Goal: Book appointment/travel/reservation

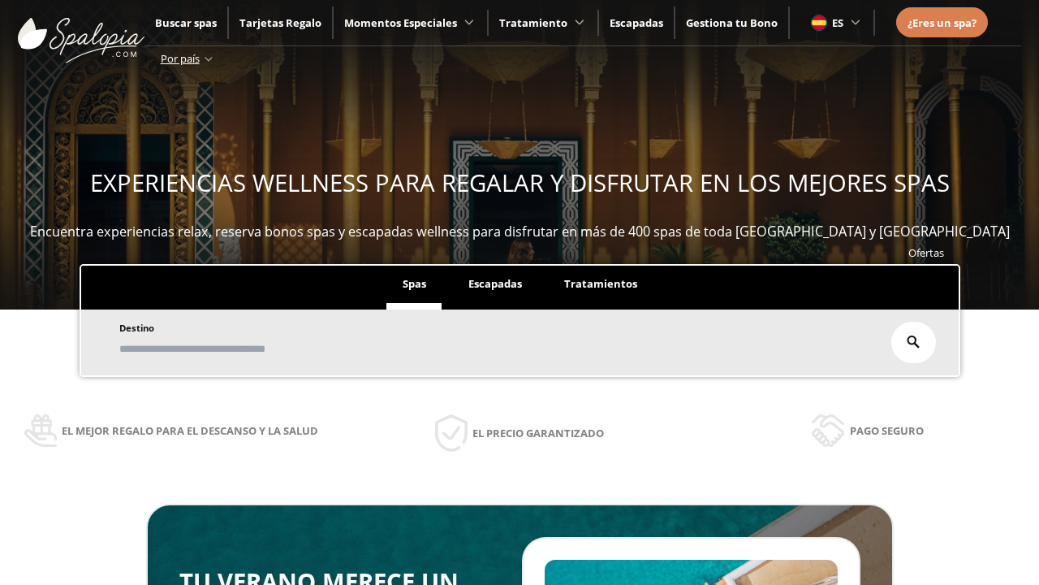
click at [495, 283] on span "Escapadas" at bounding box center [495, 283] width 54 height 15
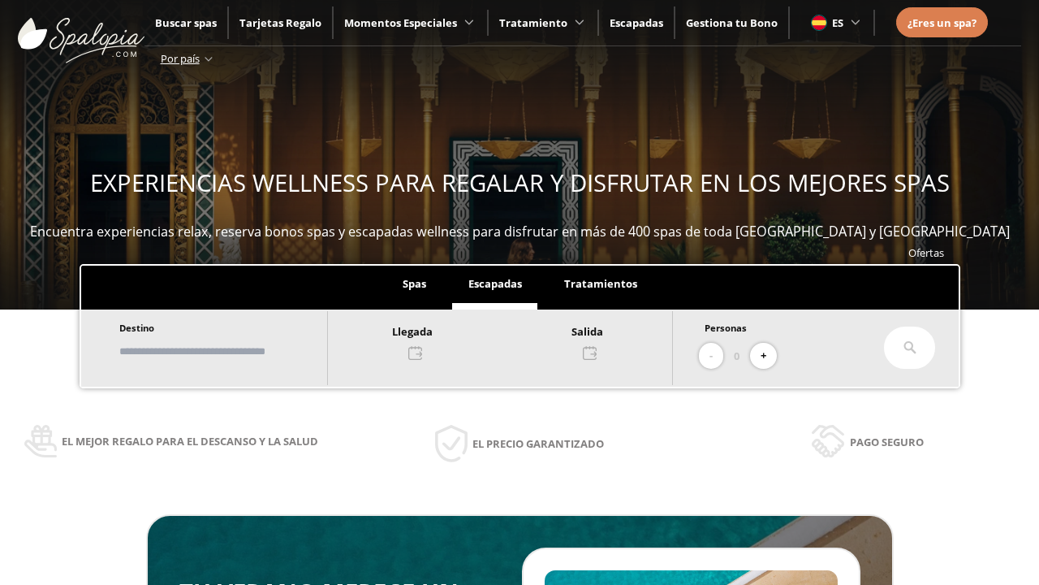
click at [221, 349] on input "text" at bounding box center [215, 351] width 202 height 28
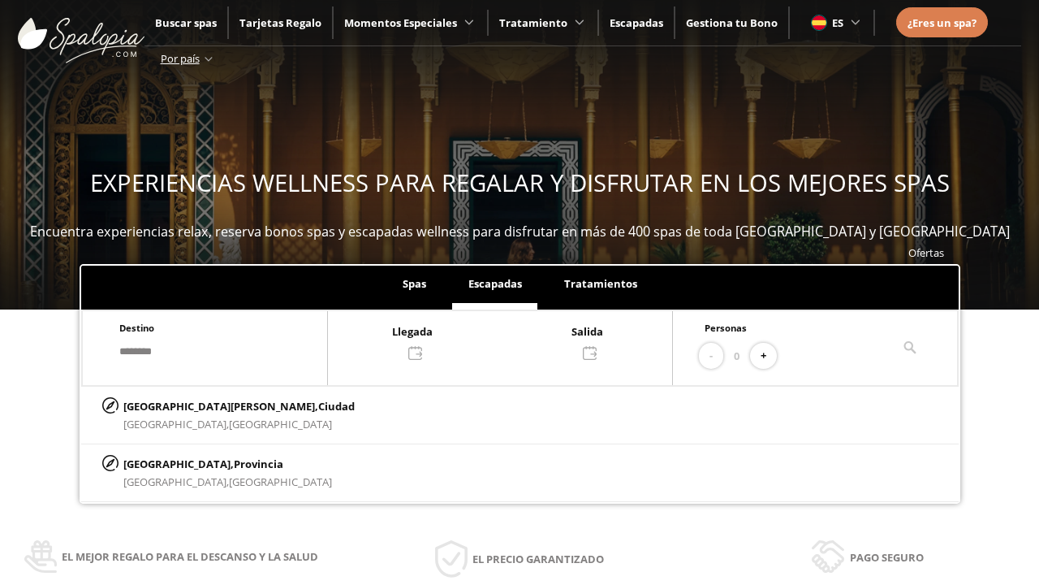
click at [507, 339] on div at bounding box center [500, 341] width 344 height 39
click at [307, 240] on div "18" at bounding box center [295, 254] width 28 height 28
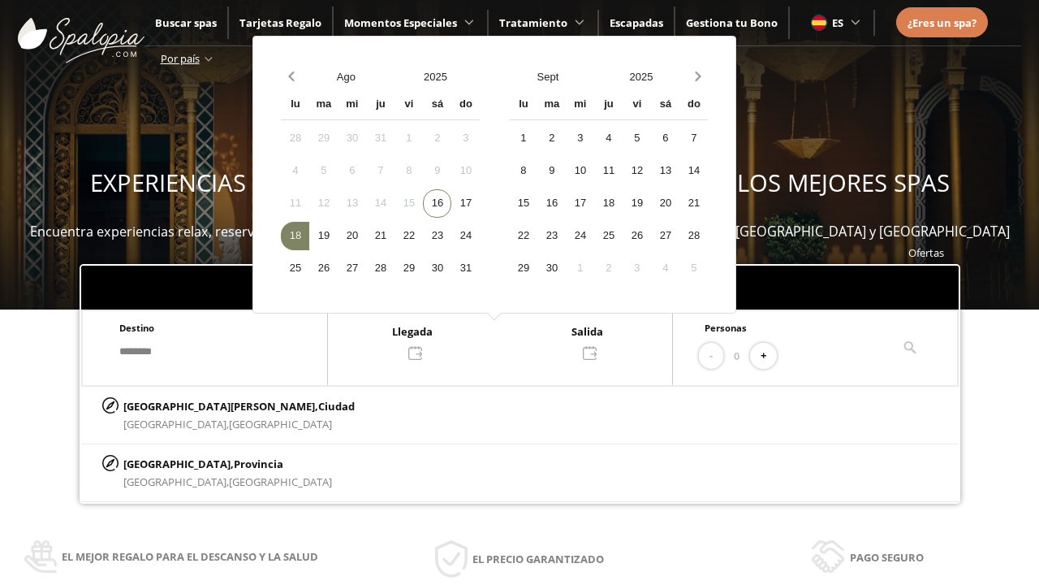
click at [335, 234] on div "19" at bounding box center [323, 236] width 28 height 28
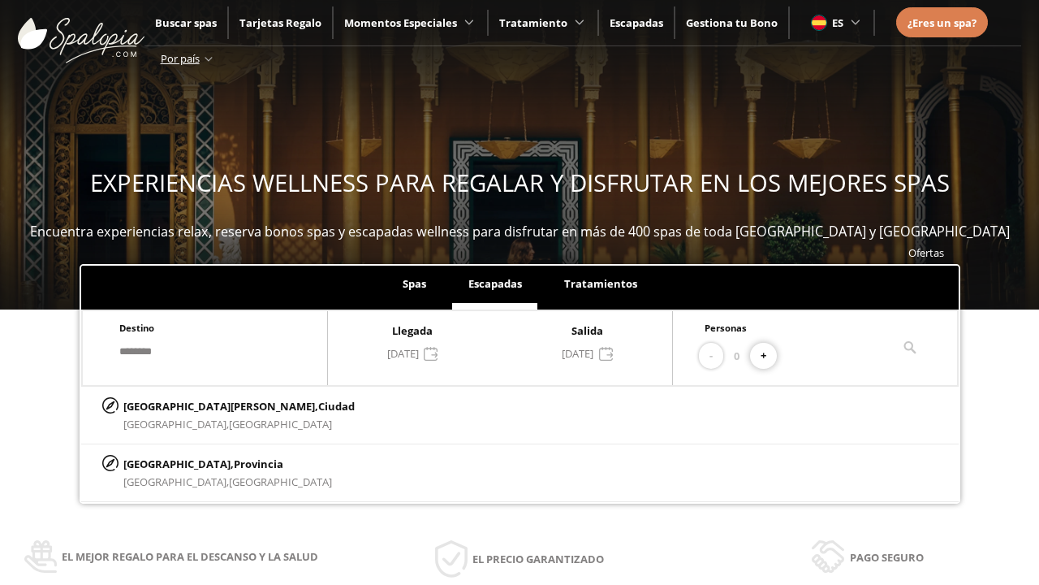
click at [766, 353] on button "+" at bounding box center [763, 356] width 27 height 27
click at [204, 404] on p "[GEOGRAPHIC_DATA][PERSON_NAME], [GEOGRAPHIC_DATA]" at bounding box center [238, 406] width 231 height 18
type input "**********"
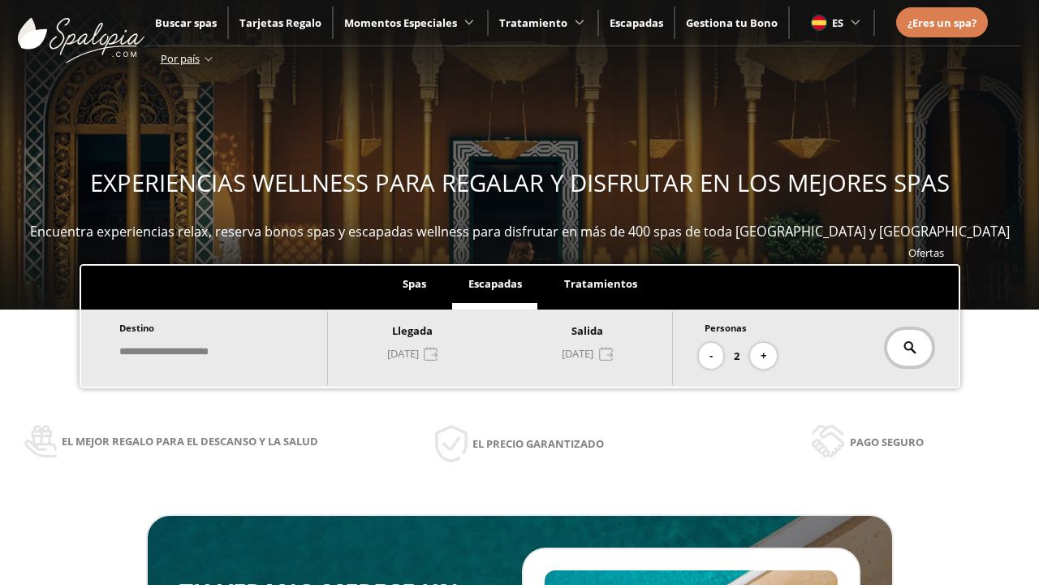
click at [905, 346] on icon at bounding box center [910, 347] width 13 height 13
